Goal: Find specific page/section: Find specific page/section

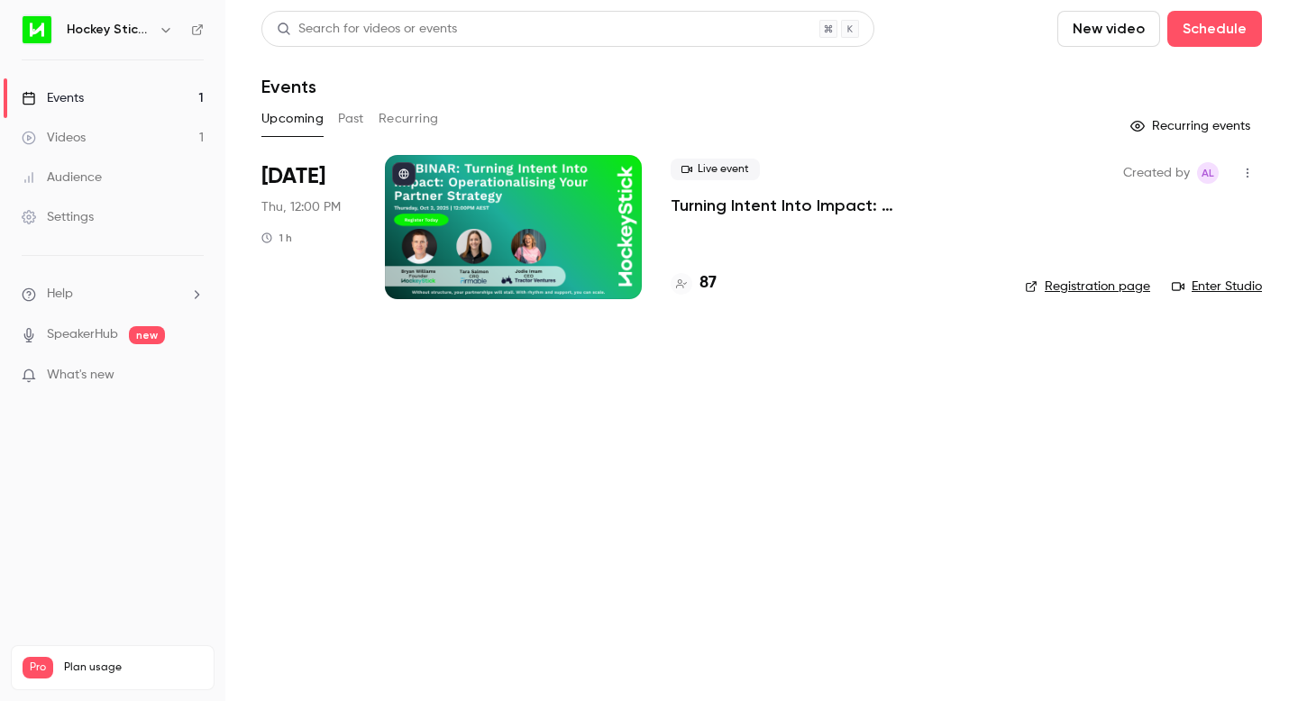
click at [709, 285] on h4 "87" at bounding box center [708, 283] width 17 height 24
